Goal: Find specific page/section: Find specific page/section

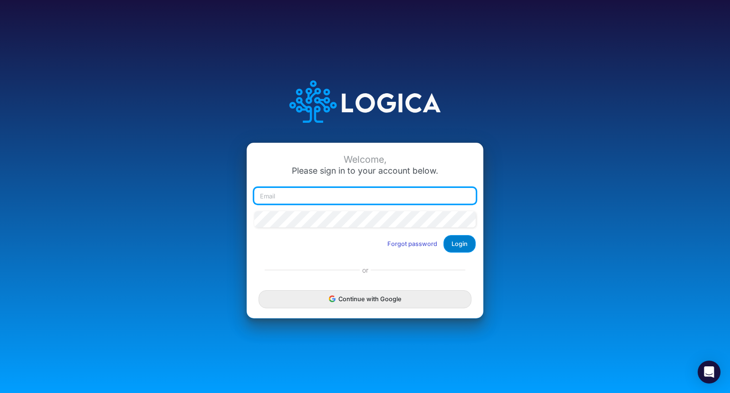
type input "[PERSON_NAME][EMAIL_ADDRESS][DOMAIN_NAME]"
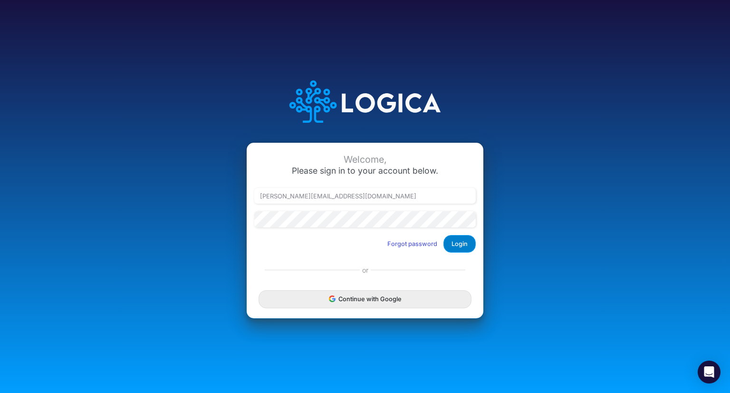
click at [469, 246] on button "Login" at bounding box center [460, 244] width 32 height 18
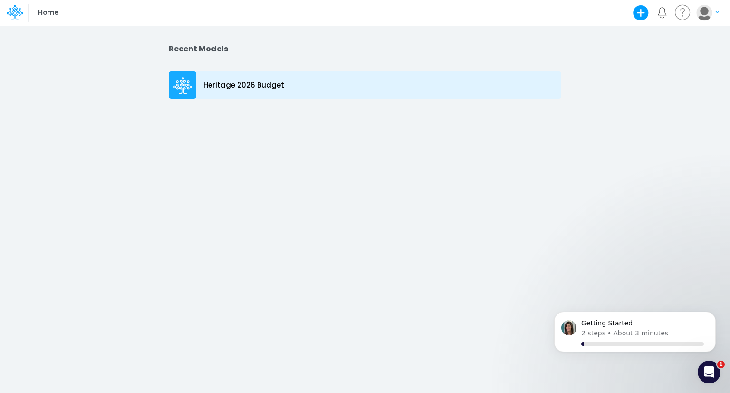
click at [268, 93] on div "Heritage 2026 Budget" at bounding box center [365, 85] width 393 height 28
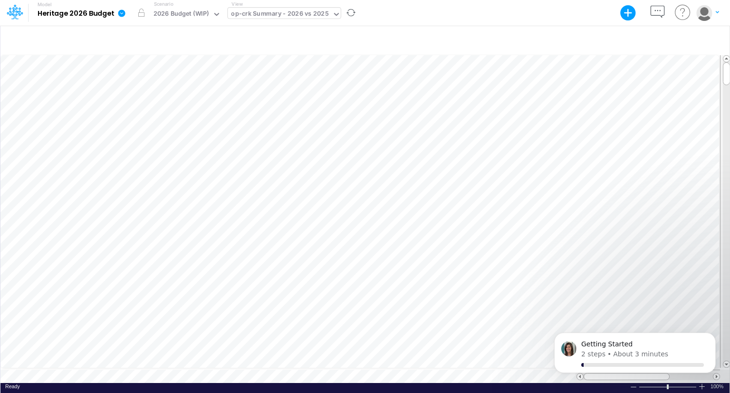
click at [296, 16] on div "op-crk Summary - 2026 vs 2025" at bounding box center [279, 14] width 97 height 11
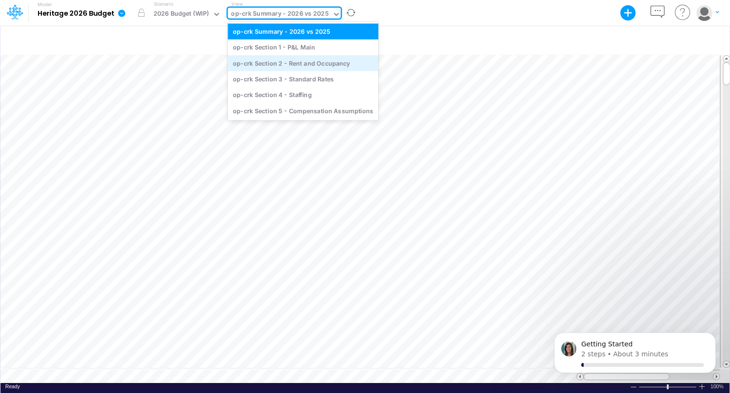
click at [291, 61] on div "op-crk Section 2 - Rent and Occupancy" at bounding box center [303, 63] width 151 height 16
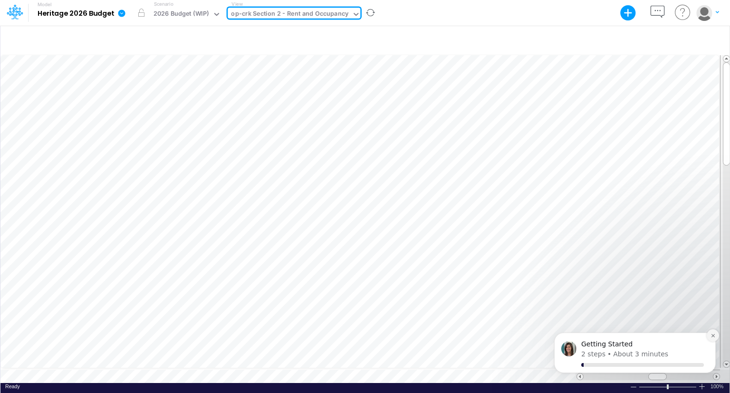
click at [713, 340] on button "Dismiss notification" at bounding box center [713, 335] width 12 height 12
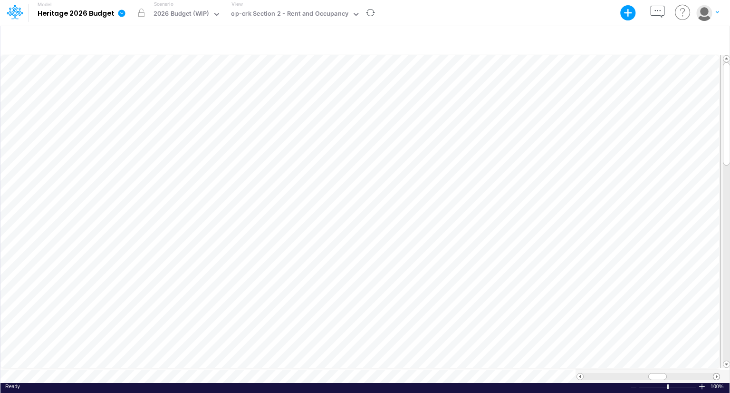
click at [717, 373] on span at bounding box center [717, 376] width 6 height 6
